Goal: Use online tool/utility: Utilize a website feature to perform a specific function

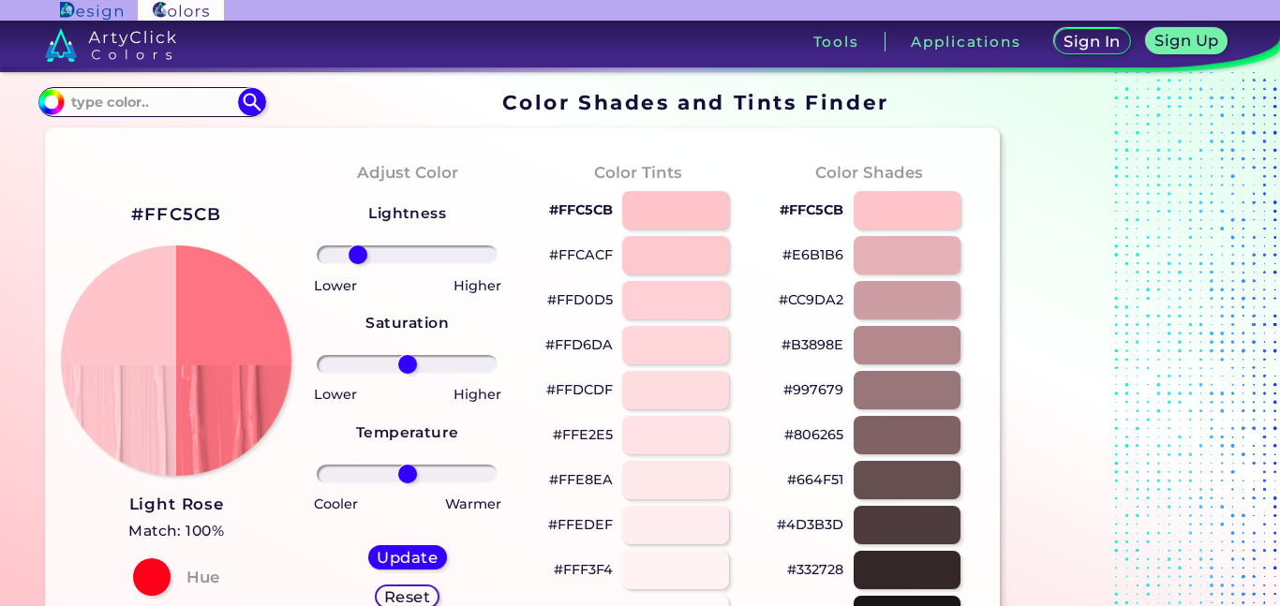
type input "-61"
click at [358, 264] on input "range" at bounding box center [407, 255] width 181 height 19
type input "35"
click at [436, 366] on input "range" at bounding box center [407, 364] width 181 height 19
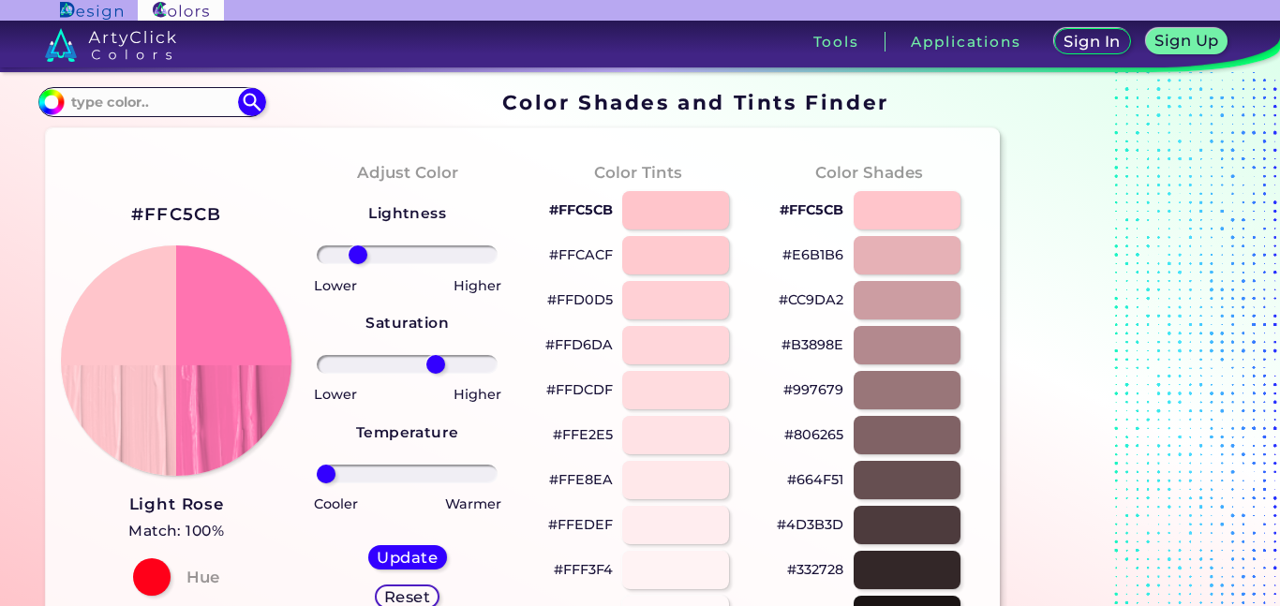
drag, startPoint x: 398, startPoint y: 474, endPoint x: 276, endPoint y: 502, distance: 125.9
type input "-100"
click at [317, 484] on input "range" at bounding box center [407, 474] width 181 height 19
click at [423, 558] on h5 "Update" at bounding box center [408, 557] width 58 height 15
type input "#ff74b0"
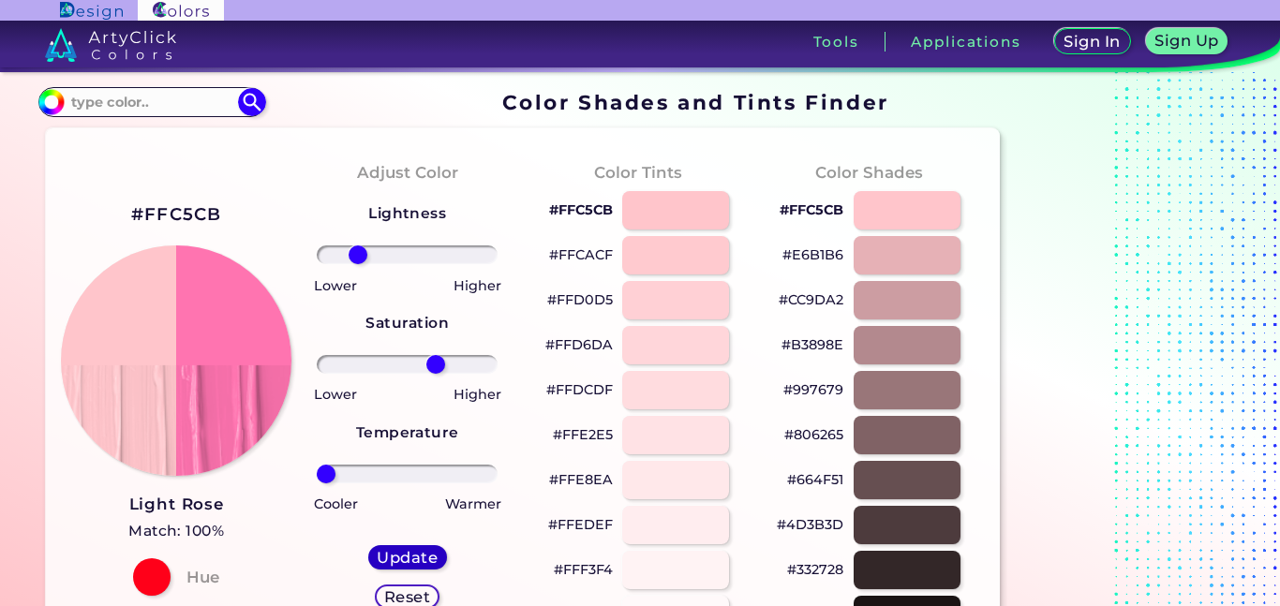
type input "0"
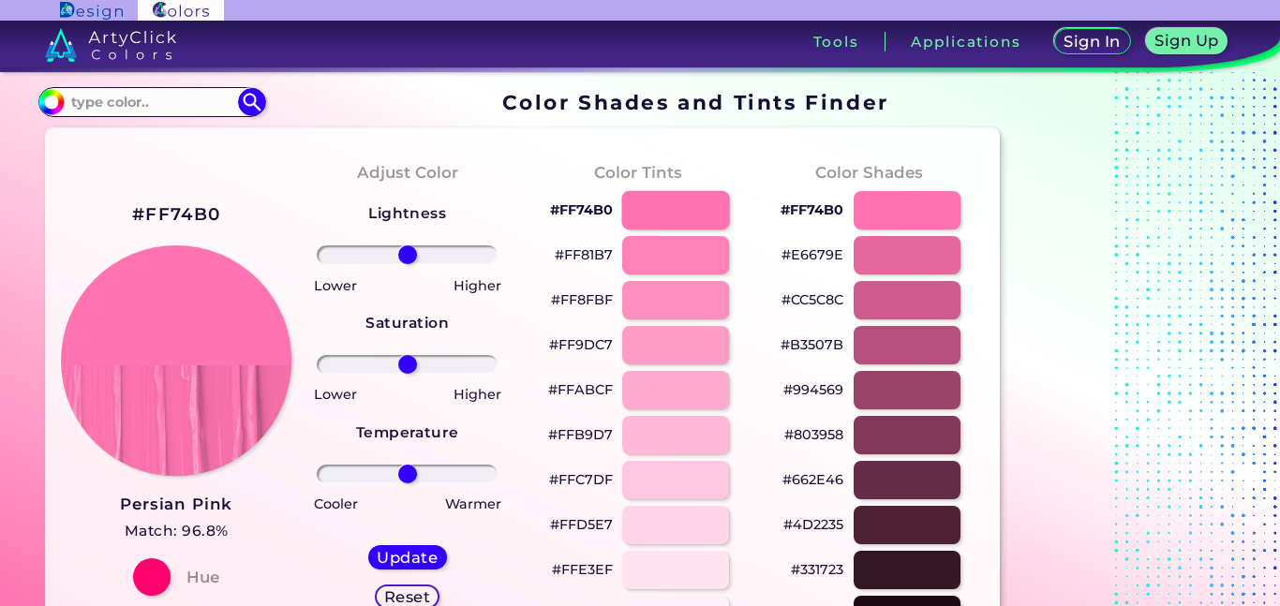
click at [649, 216] on div at bounding box center [675, 210] width 108 height 38
click at [705, 201] on div at bounding box center [675, 210] width 108 height 38
type input "#ff74b0"
click at [561, 208] on p "#FF74B0" at bounding box center [581, 210] width 63 height 22
click at [582, 300] on p "#FF8FBF" at bounding box center [582, 300] width 62 height 22
